Goal: Use online tool/utility: Utilize a website feature to perform a specific function

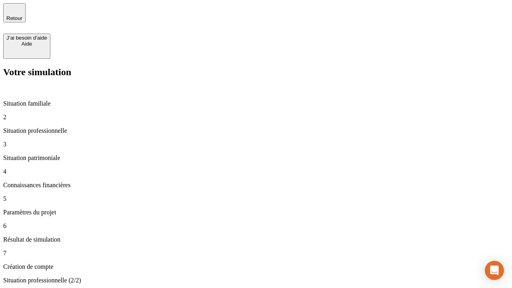
type input "30 000"
type input "40 000"
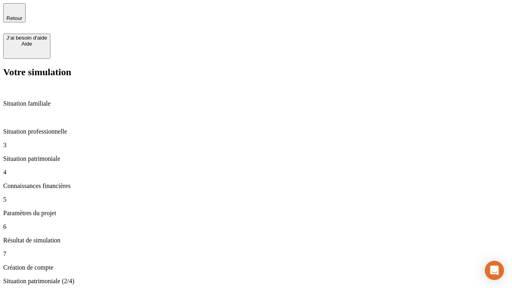
type input "1 100"
type input "20"
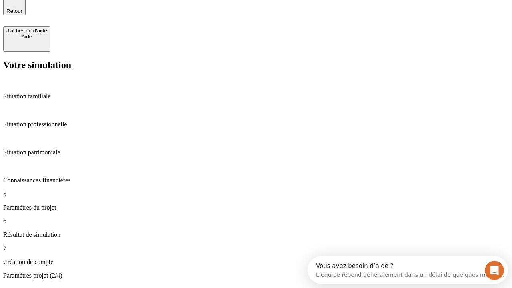
type input "40"
type input "62"
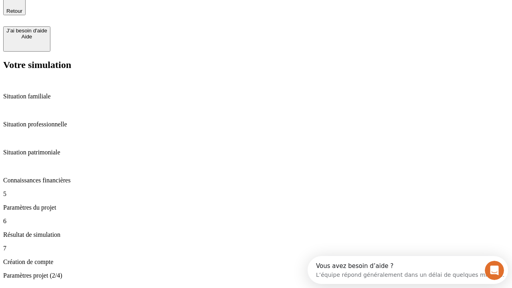
type input "50 000"
type input "640"
